Goal: Transaction & Acquisition: Purchase product/service

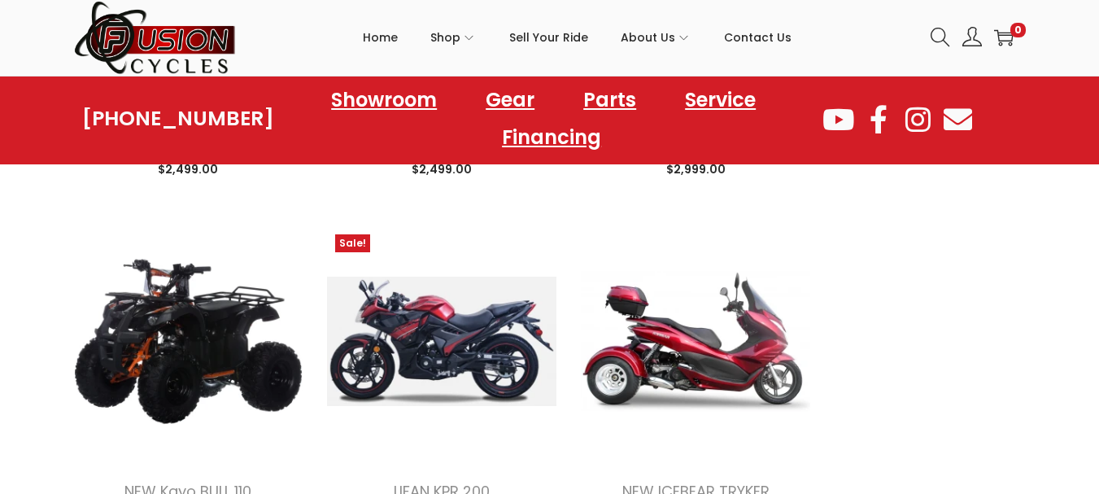
scroll to position [2277, 0]
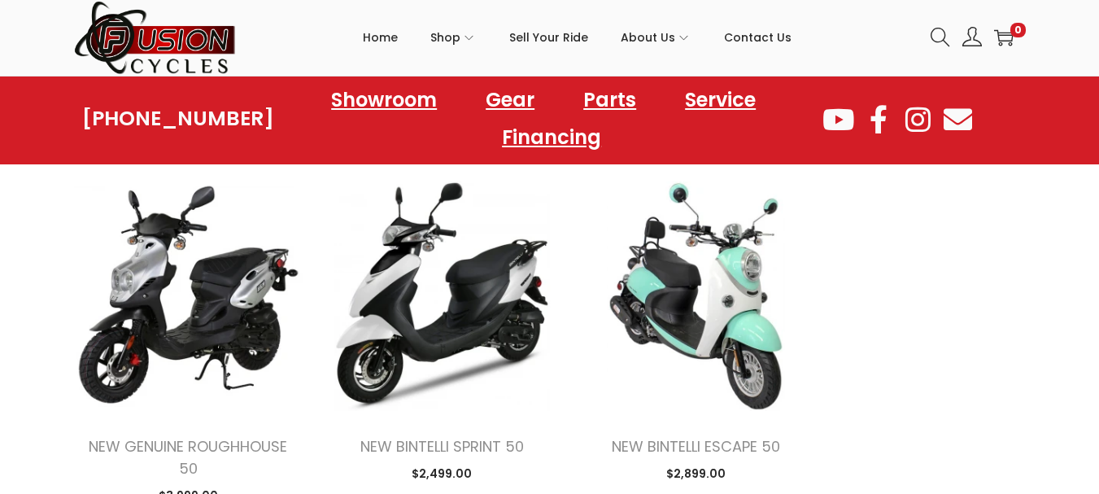
scroll to position [3709, 0]
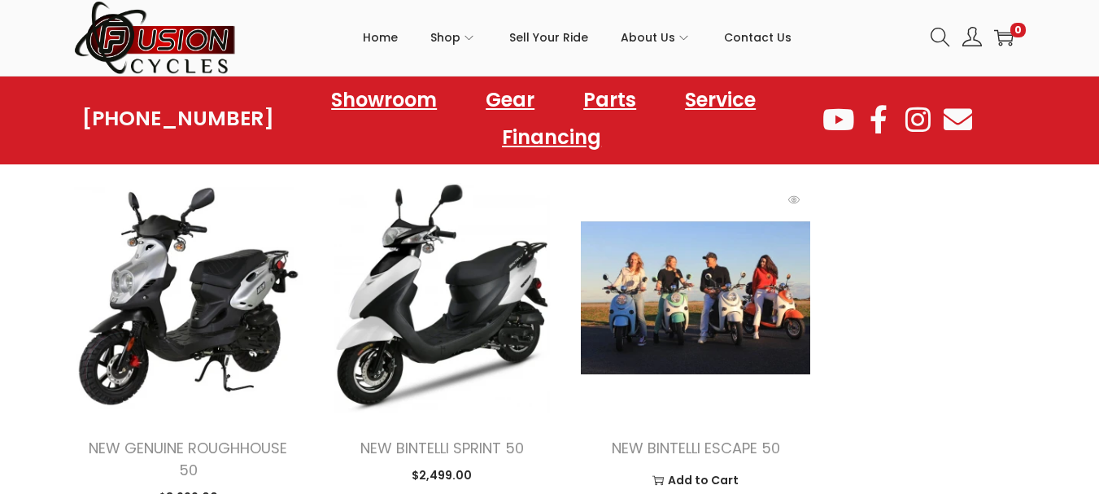
click at [662, 314] on img at bounding box center [695, 297] width 229 height 229
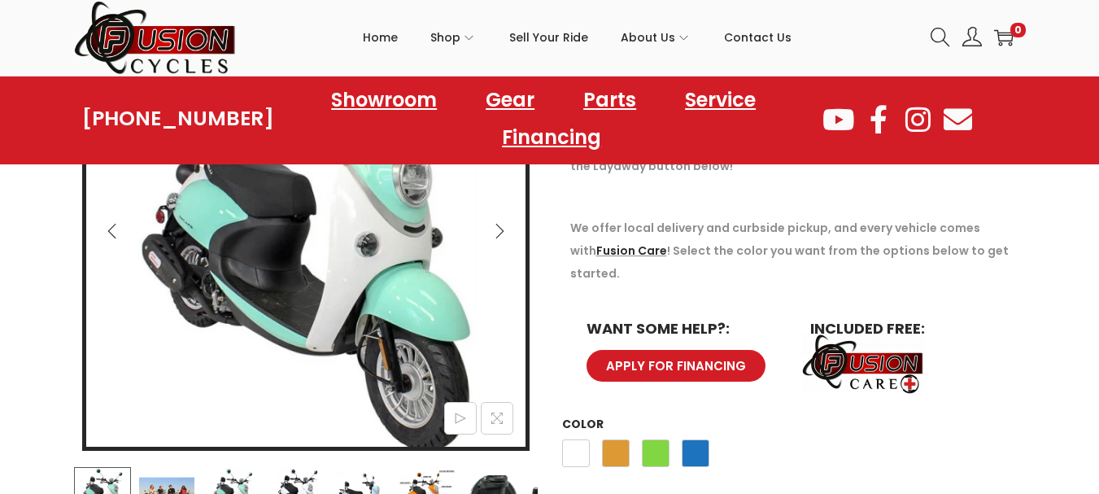
scroll to position [325, 0]
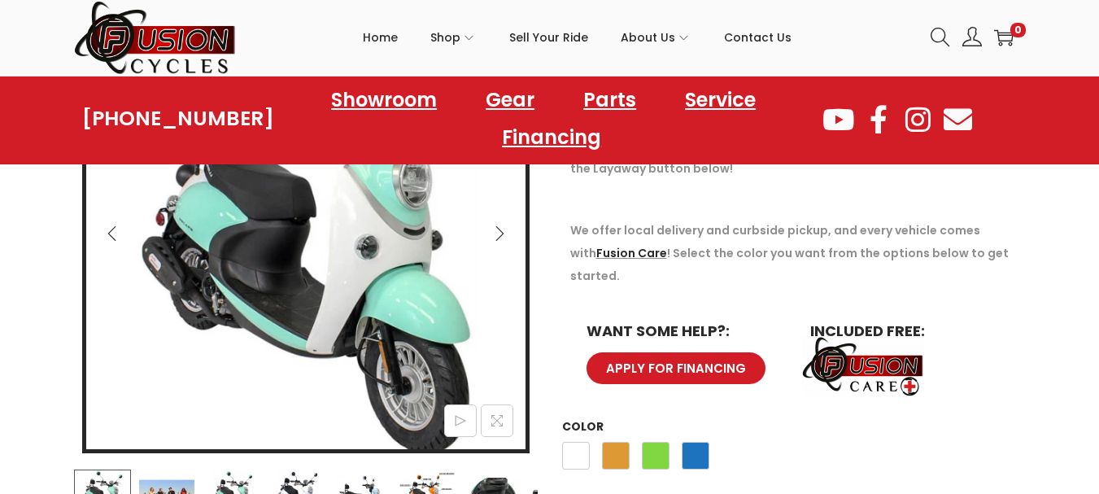
click at [502, 230] on icon "Next" at bounding box center [499, 233] width 16 height 16
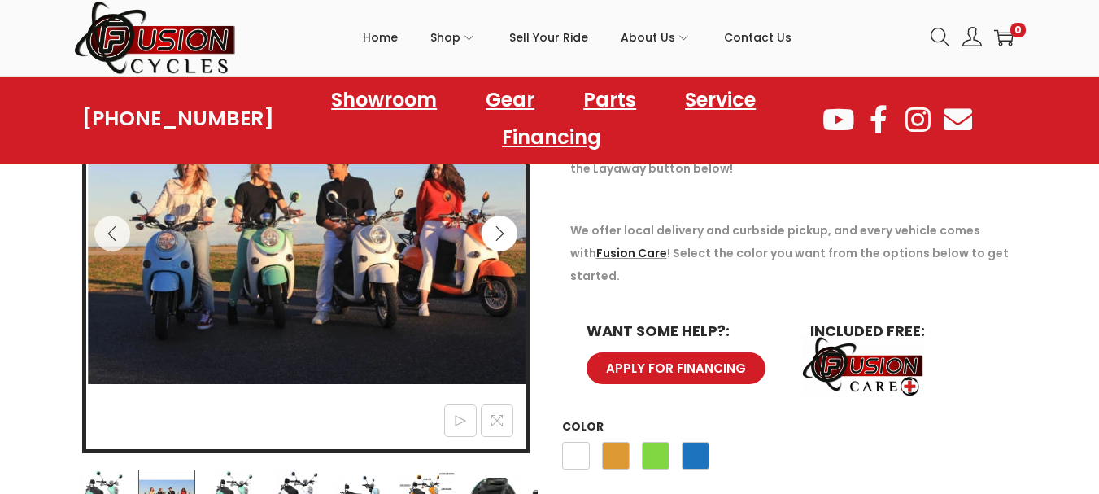
click at [502, 230] on icon "Next" at bounding box center [499, 233] width 16 height 16
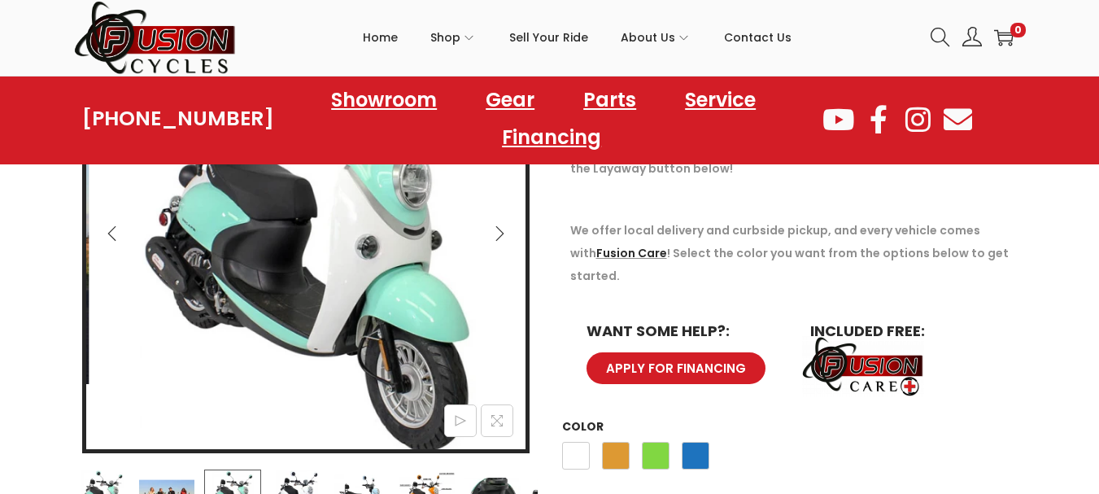
click at [502, 230] on icon "Next" at bounding box center [499, 233] width 16 height 16
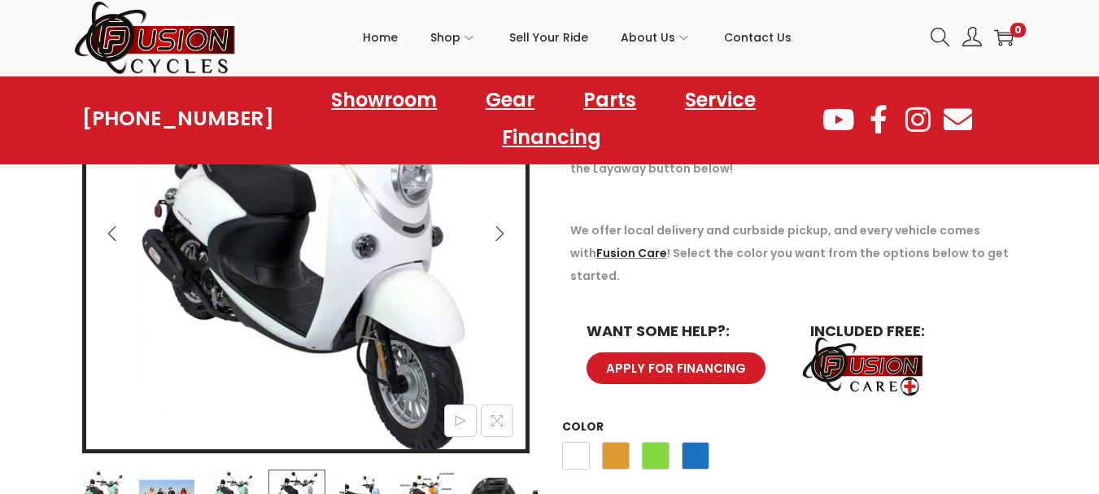
click at [502, 230] on icon "Next" at bounding box center [499, 233] width 16 height 16
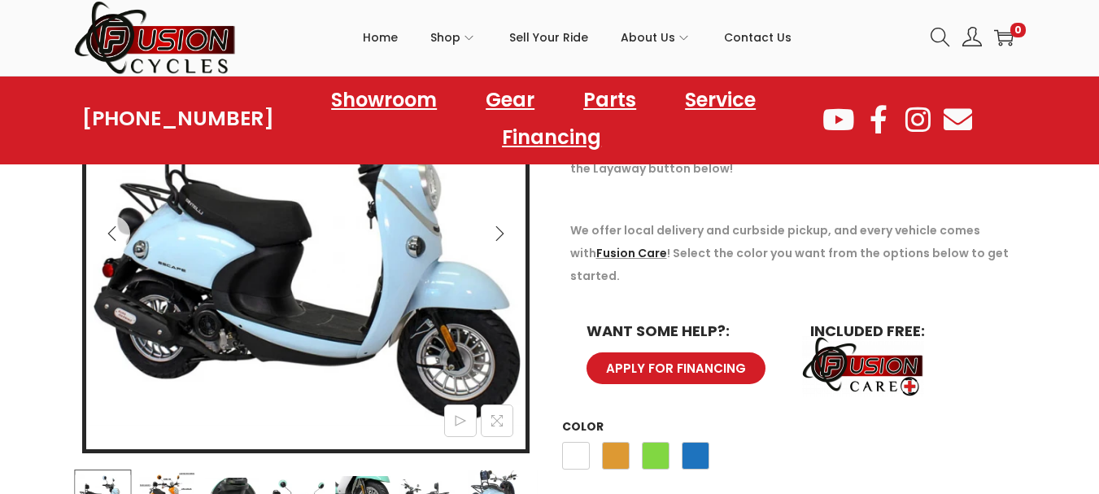
click at [502, 230] on icon "Next" at bounding box center [499, 233] width 16 height 16
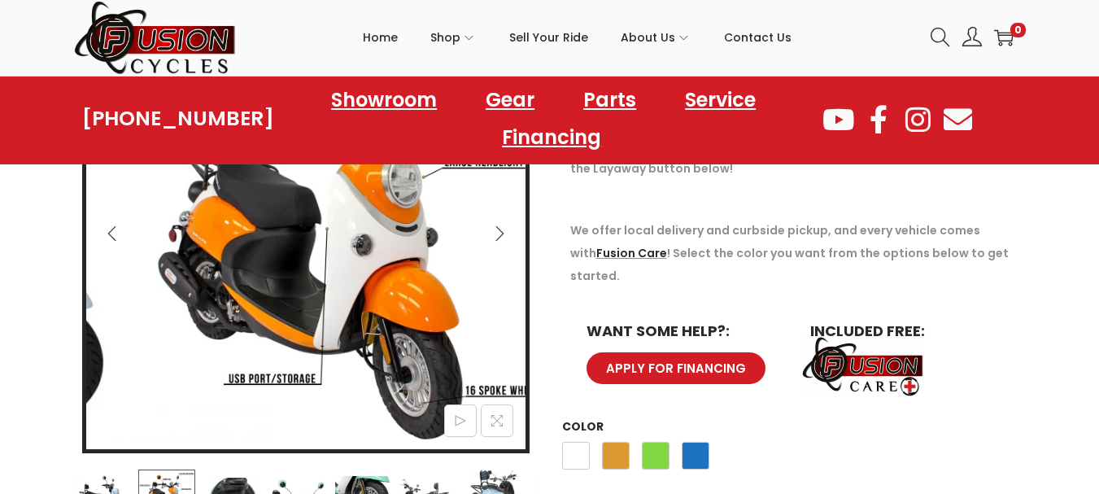
click at [502, 230] on icon "Next" at bounding box center [499, 233] width 16 height 16
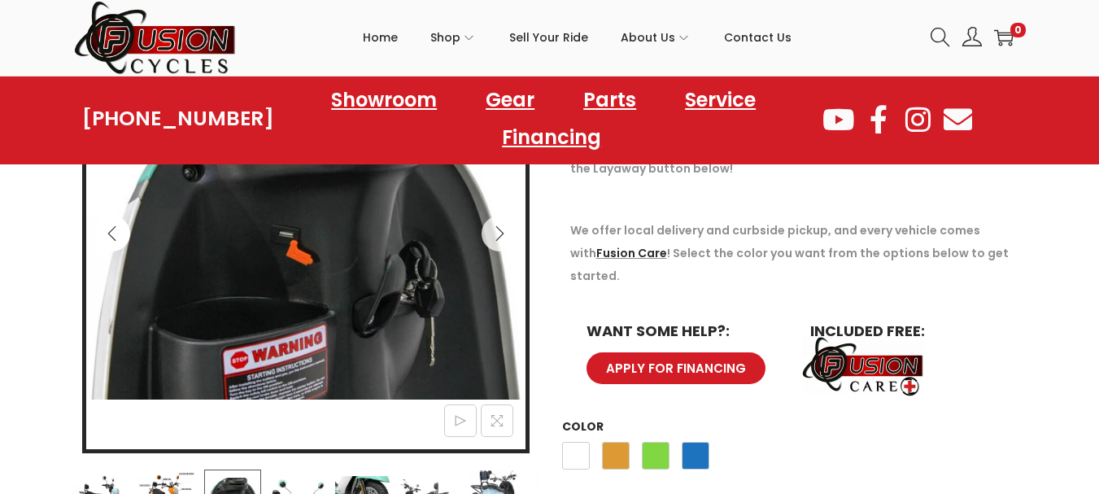
click at [104, 229] on icon "Previous" at bounding box center [112, 233] width 16 height 16
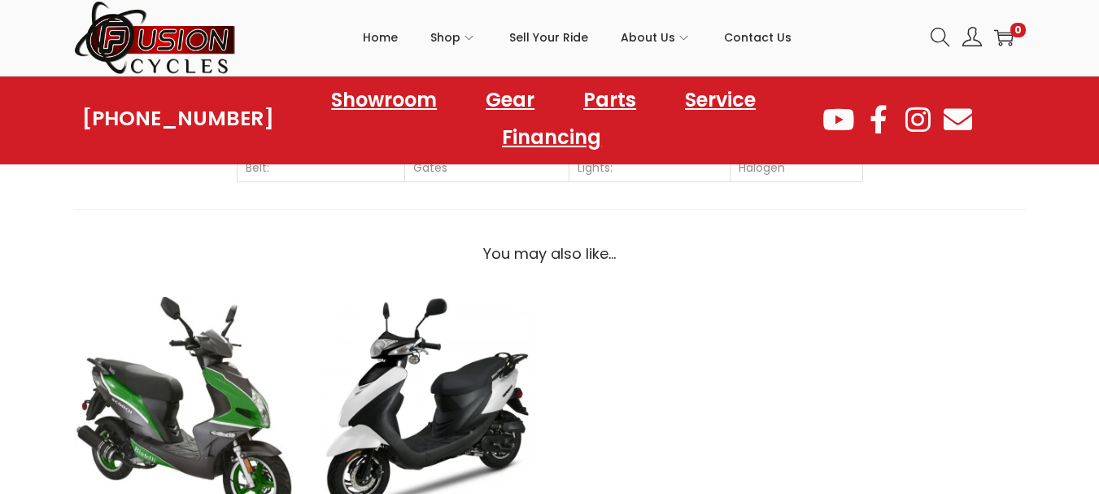
scroll to position [1627, 0]
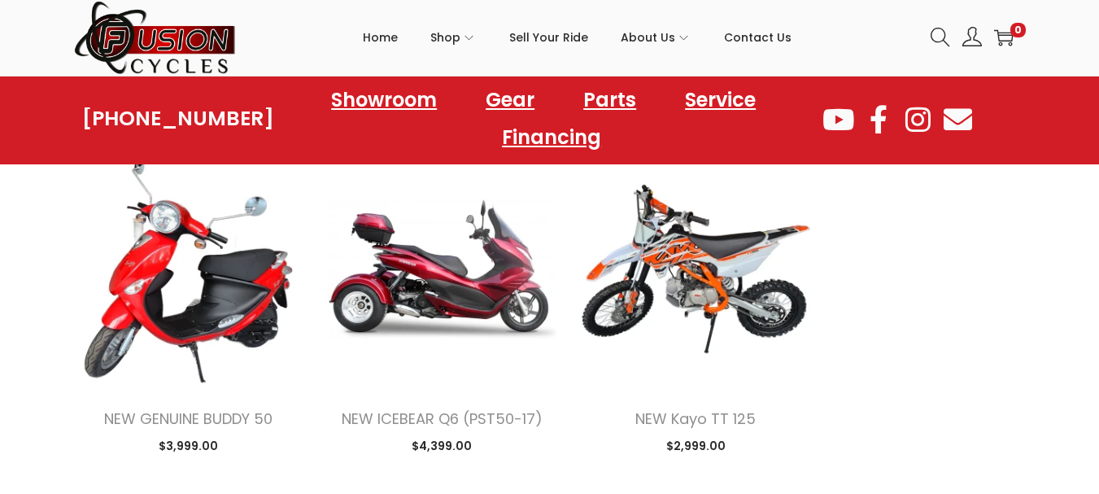
scroll to position [2049, 0]
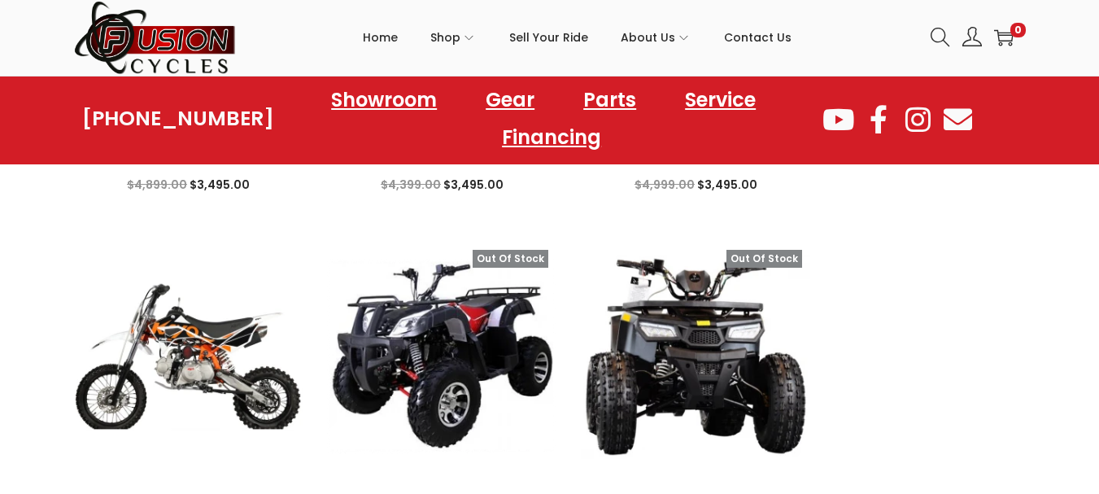
scroll to position [3709, 0]
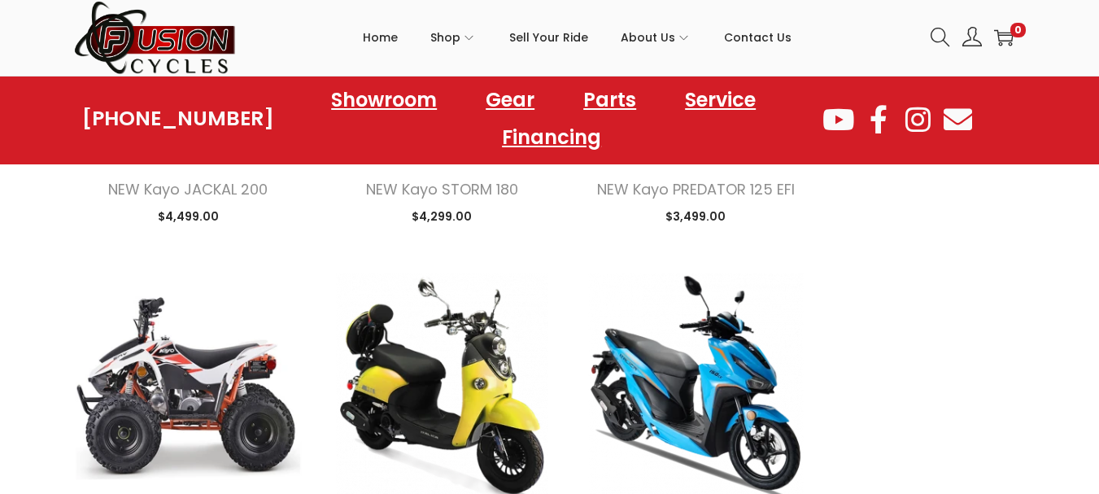
scroll to position [5888, 0]
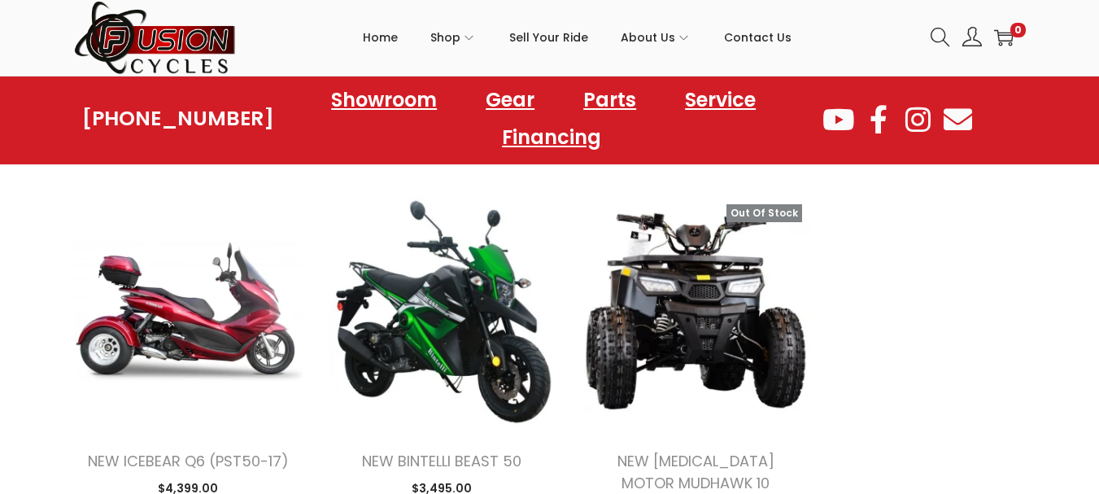
scroll to position [6994, 0]
